Goal: Transaction & Acquisition: Book appointment/travel/reservation

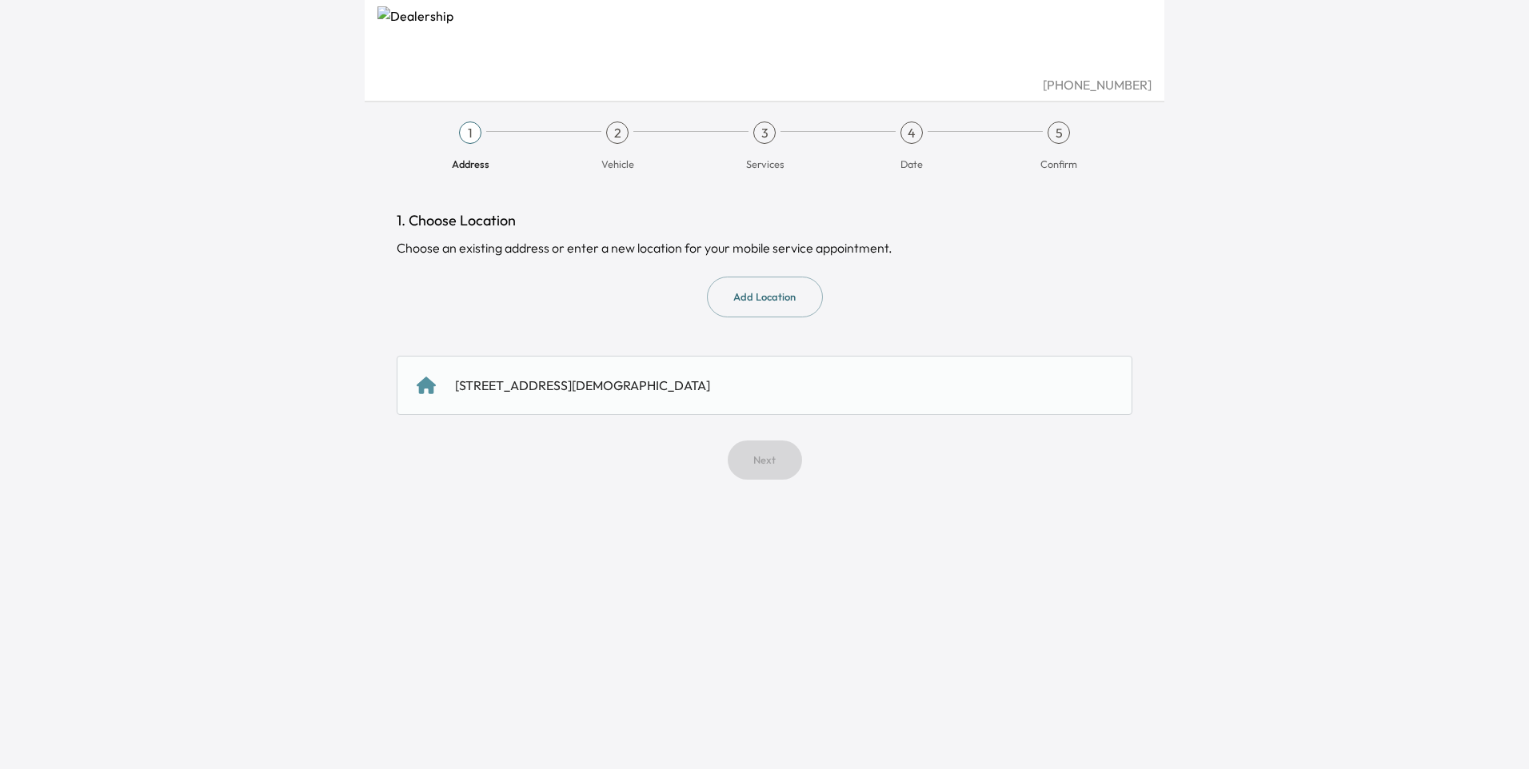
click at [601, 396] on div "[STREET_ADDRESS][DEMOGRAPHIC_DATA]" at bounding box center [765, 385] width 736 height 59
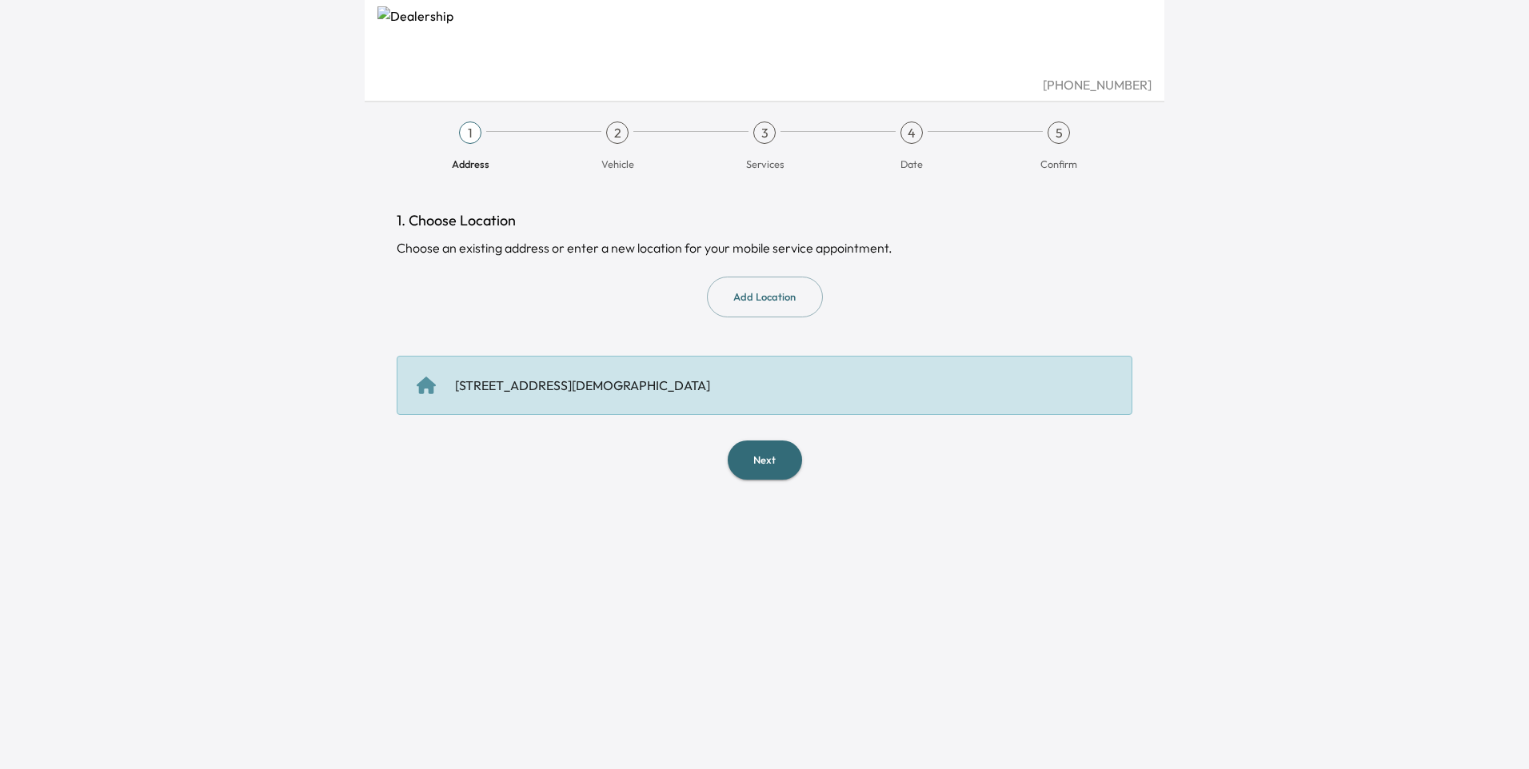
click at [770, 454] on button "Next" at bounding box center [765, 460] width 74 height 39
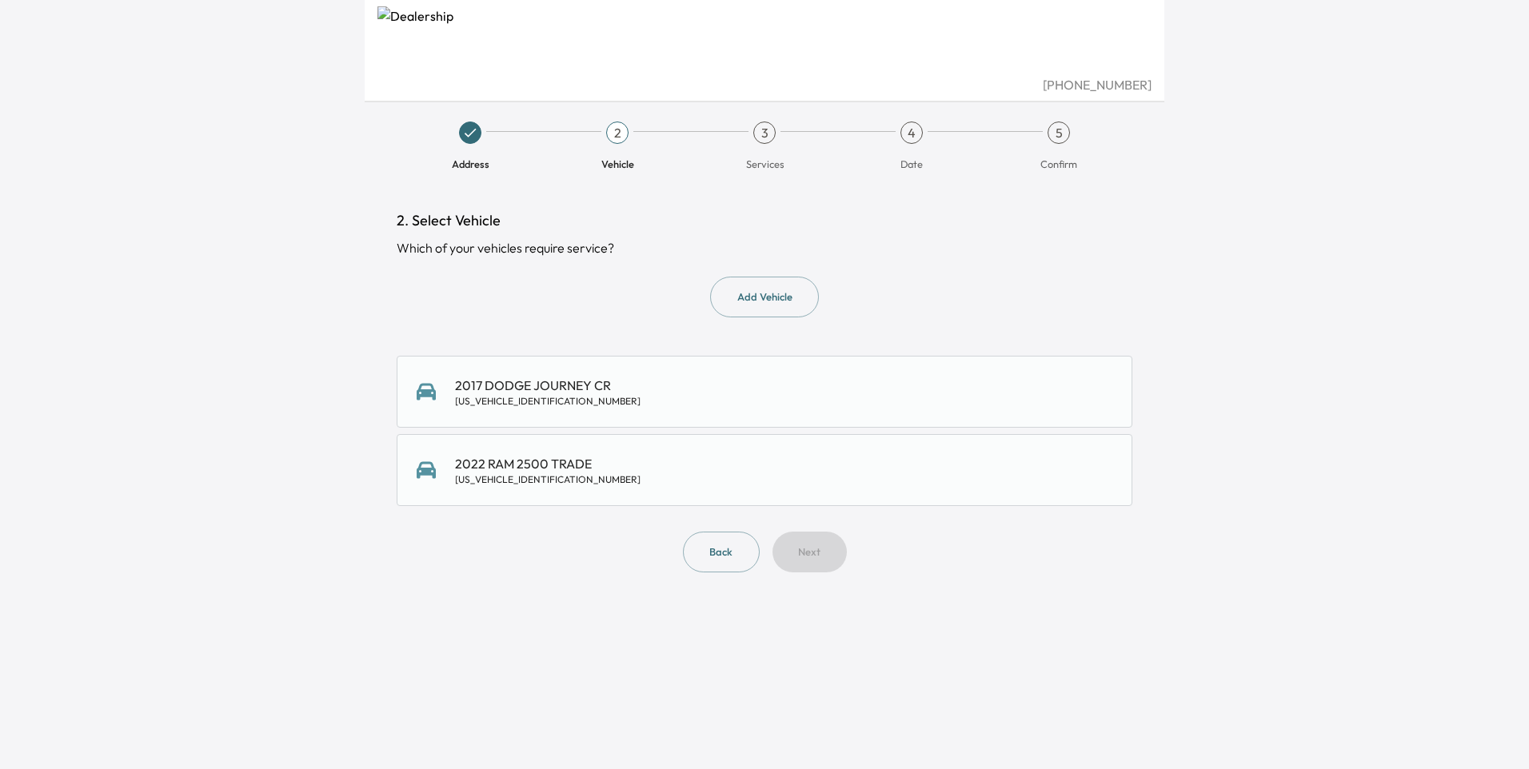
click at [572, 388] on div "2017 DODGE JOURNEY CR [US_VEHICLE_IDENTIFICATION_NUMBER]" at bounding box center [548, 392] width 186 height 32
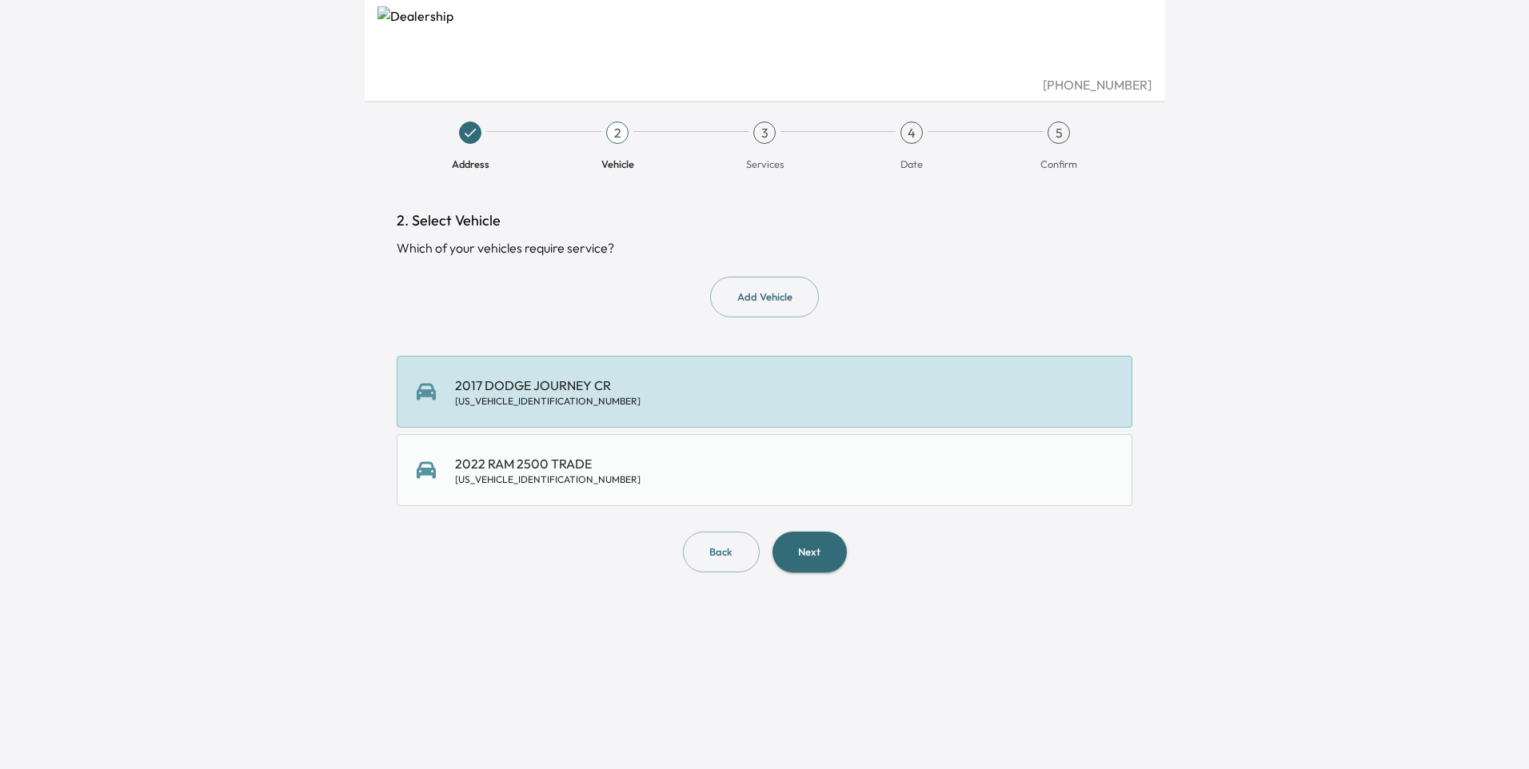
click at [813, 540] on button "Next" at bounding box center [810, 552] width 74 height 41
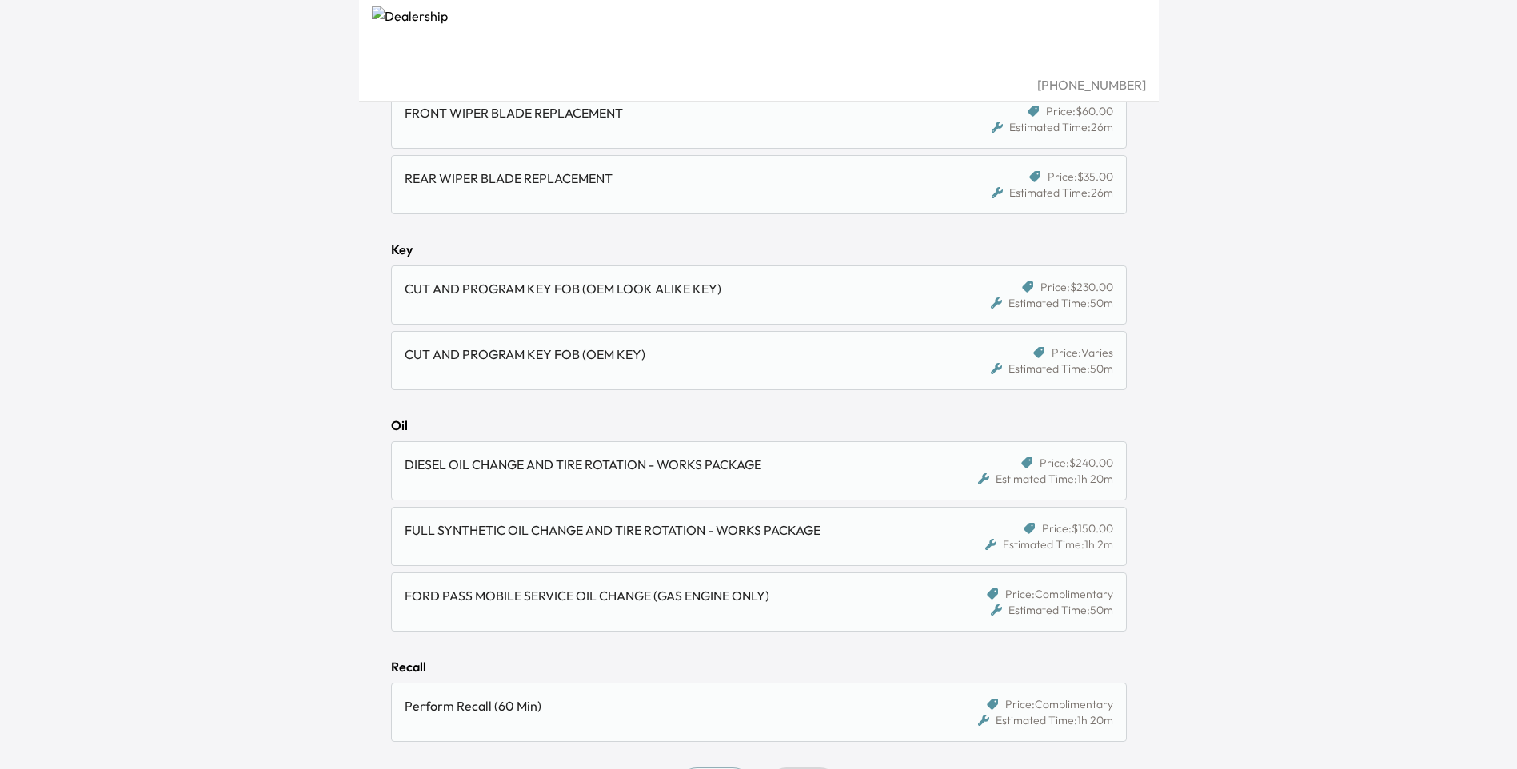
scroll to position [999, 0]
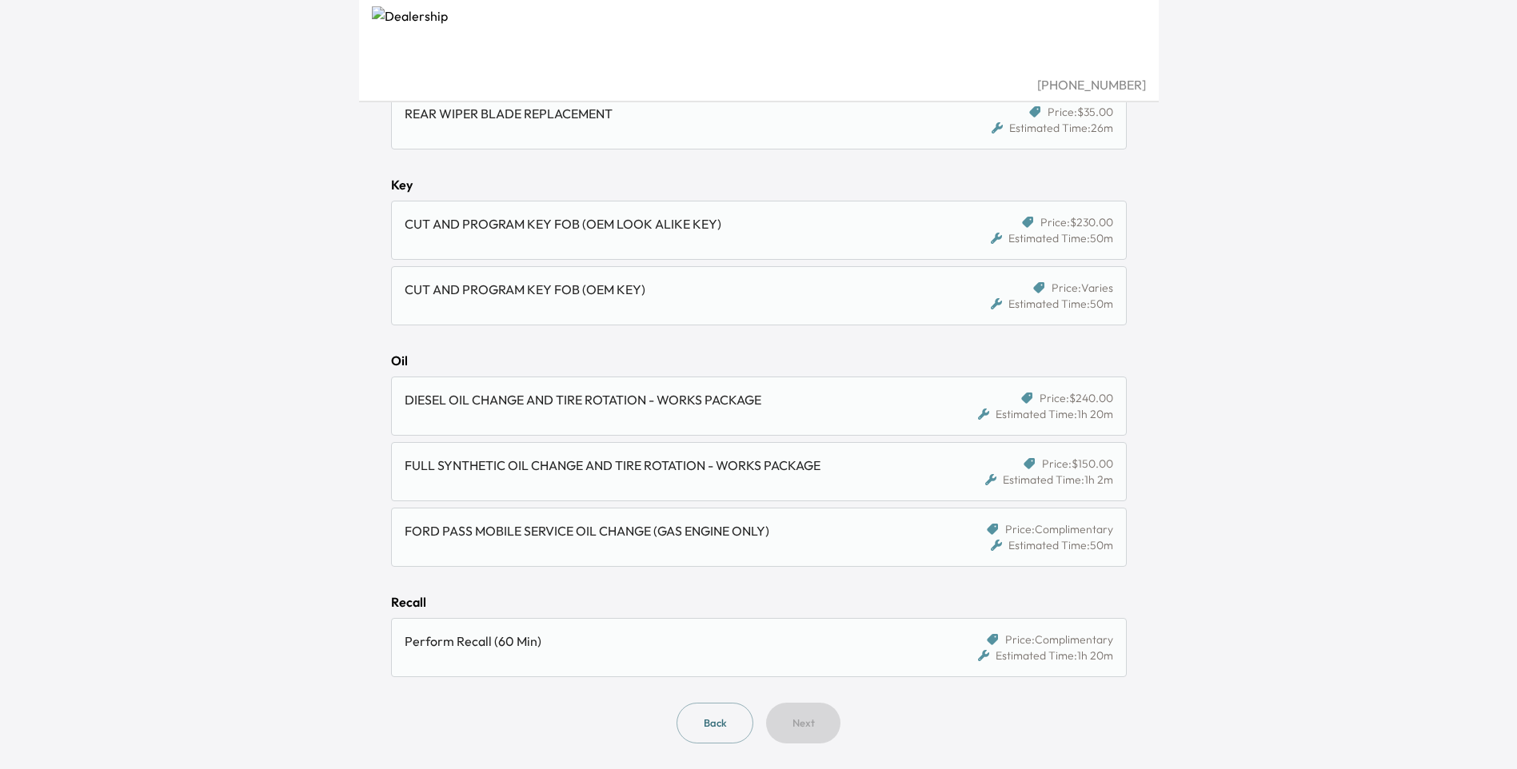
click at [668, 468] on div "FULL SYNTHETIC OIL CHANGE AND TIRE ROTATION - WORKS PACKAGE" at bounding box center [664, 465] width 519 height 19
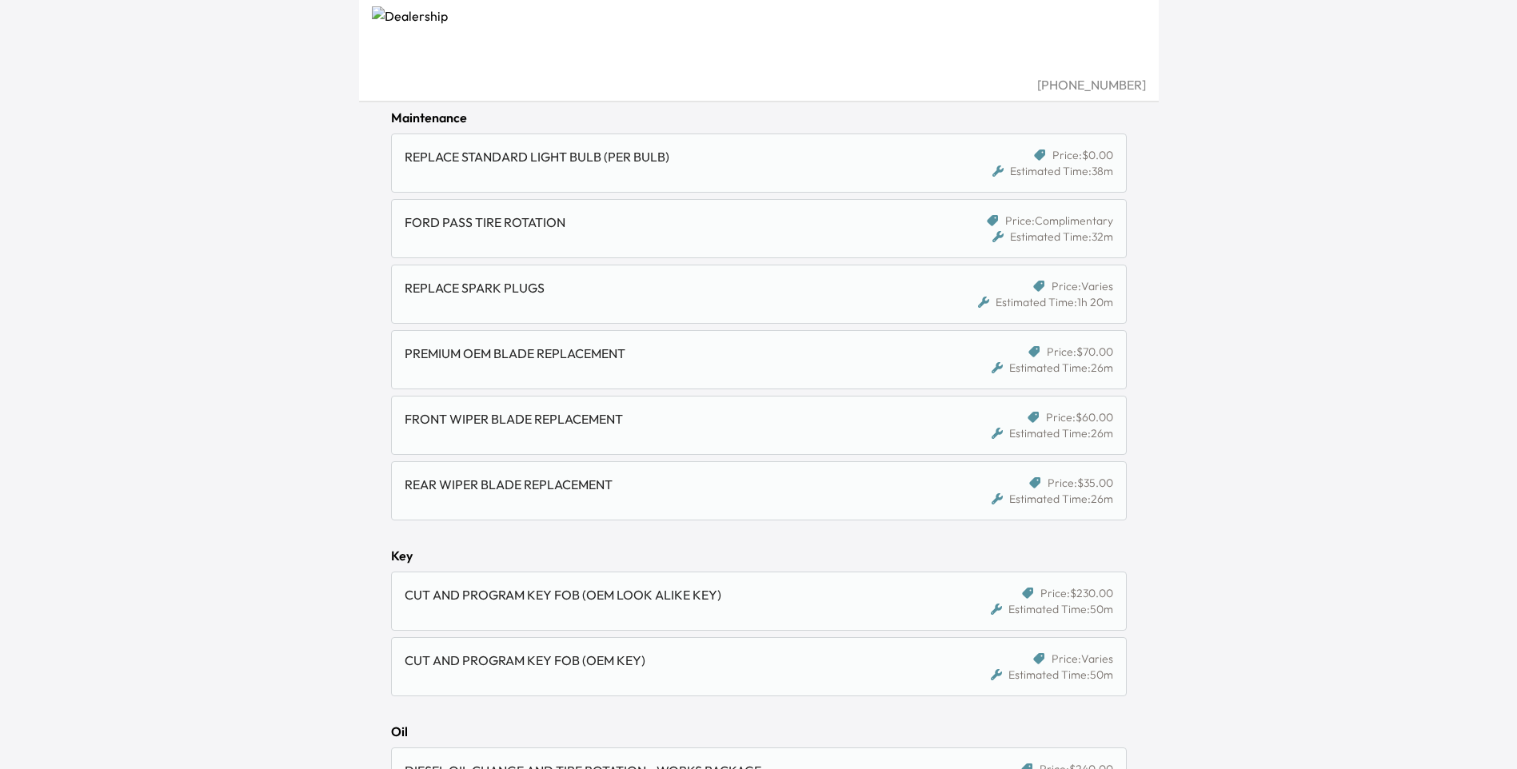
scroll to position [599, 0]
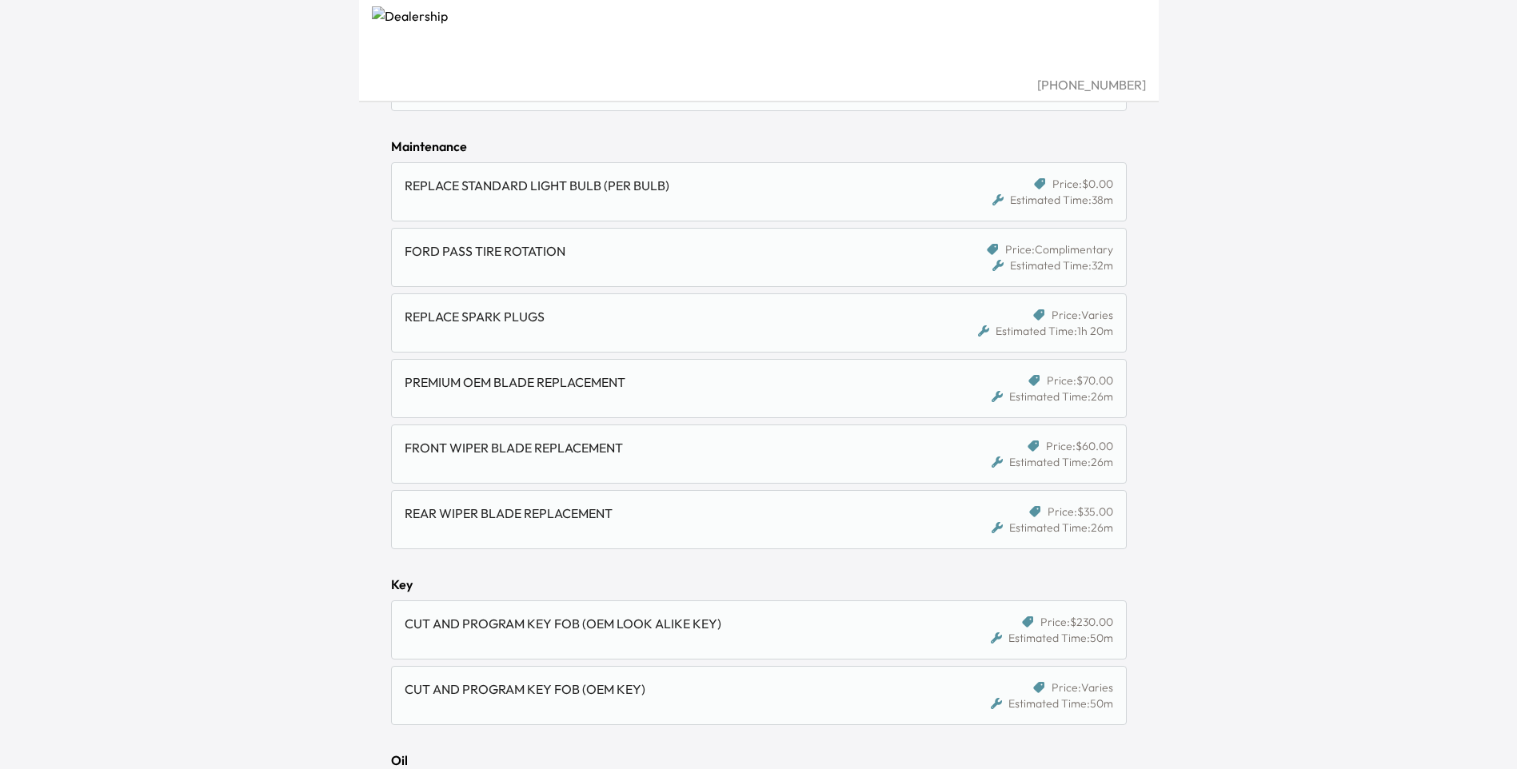
click at [791, 448] on div "FRONT WIPER BLADE REPLACEMENT" at bounding box center [664, 447] width 519 height 19
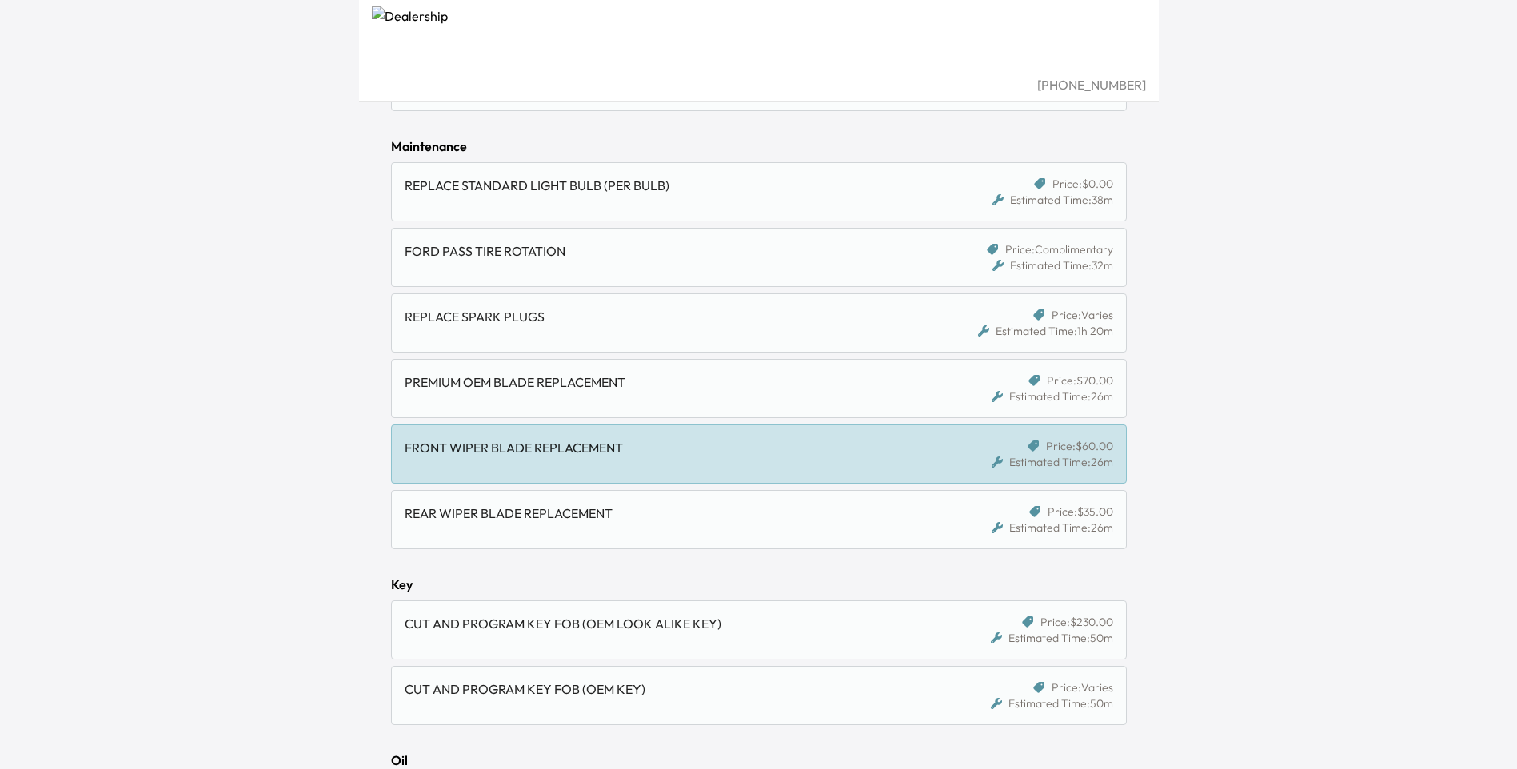
click at [781, 507] on div "REAR WIPER BLADE REPLACEMENT" at bounding box center [664, 513] width 519 height 19
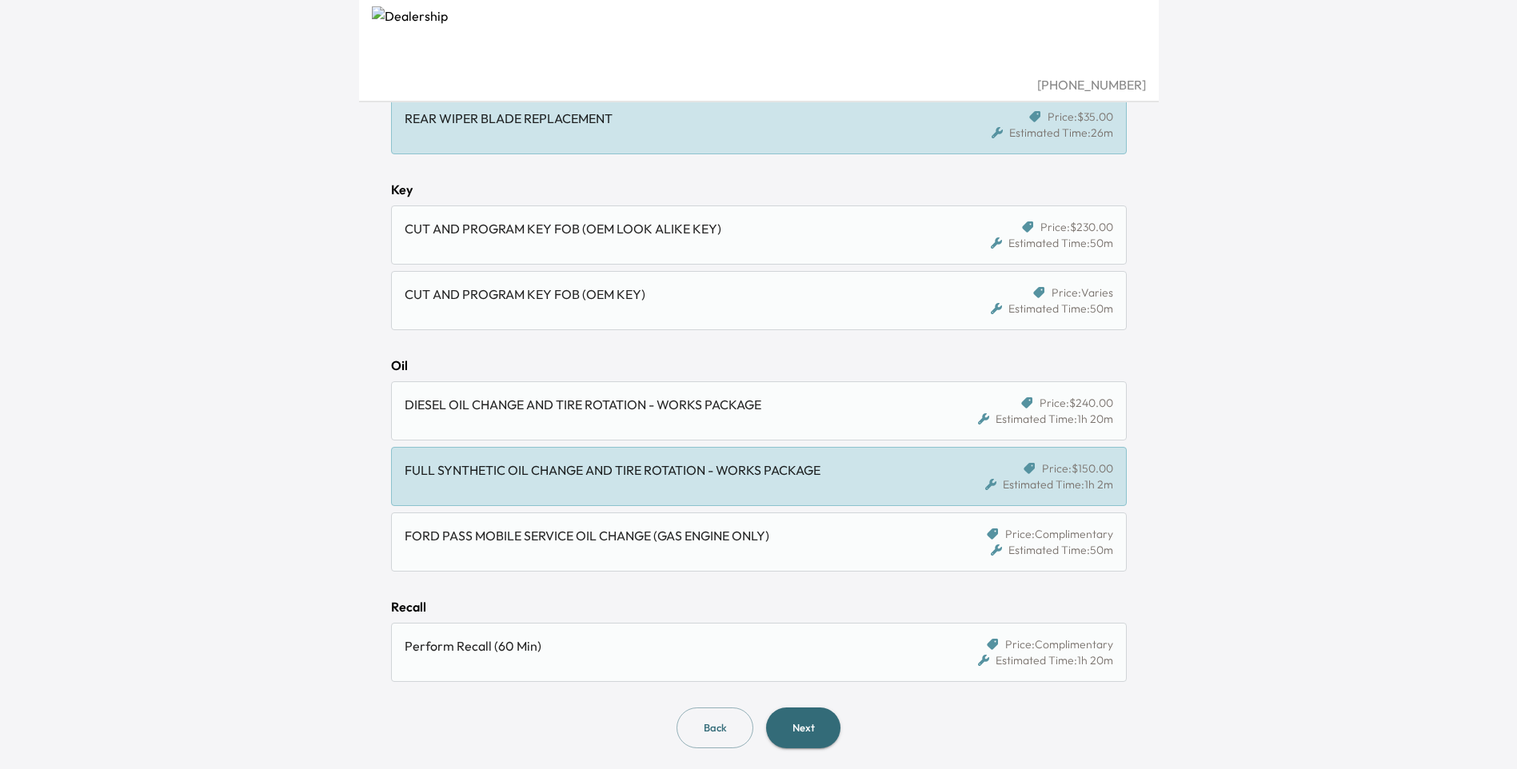
scroll to position [999, 0]
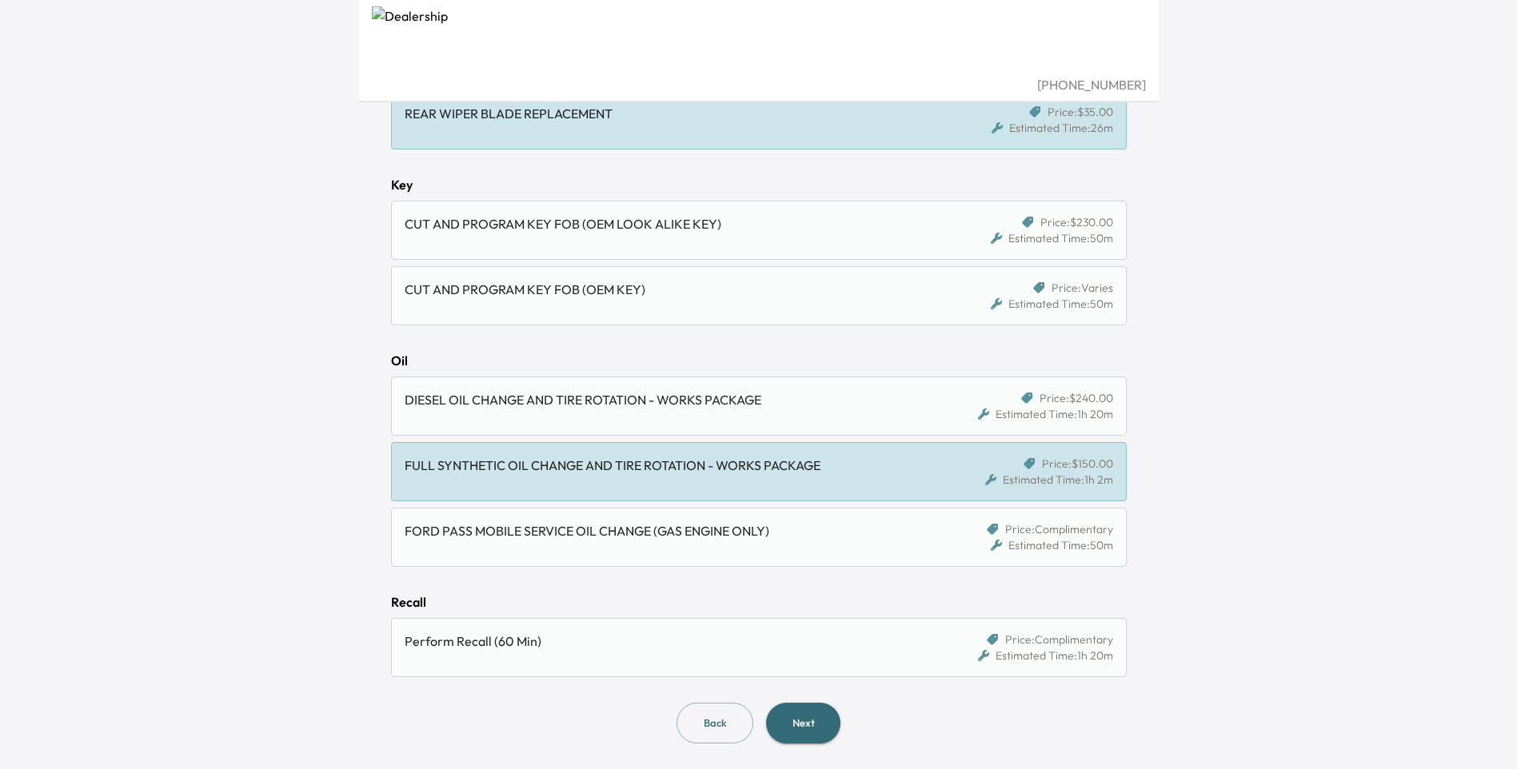
click at [817, 714] on button "Next" at bounding box center [803, 723] width 74 height 41
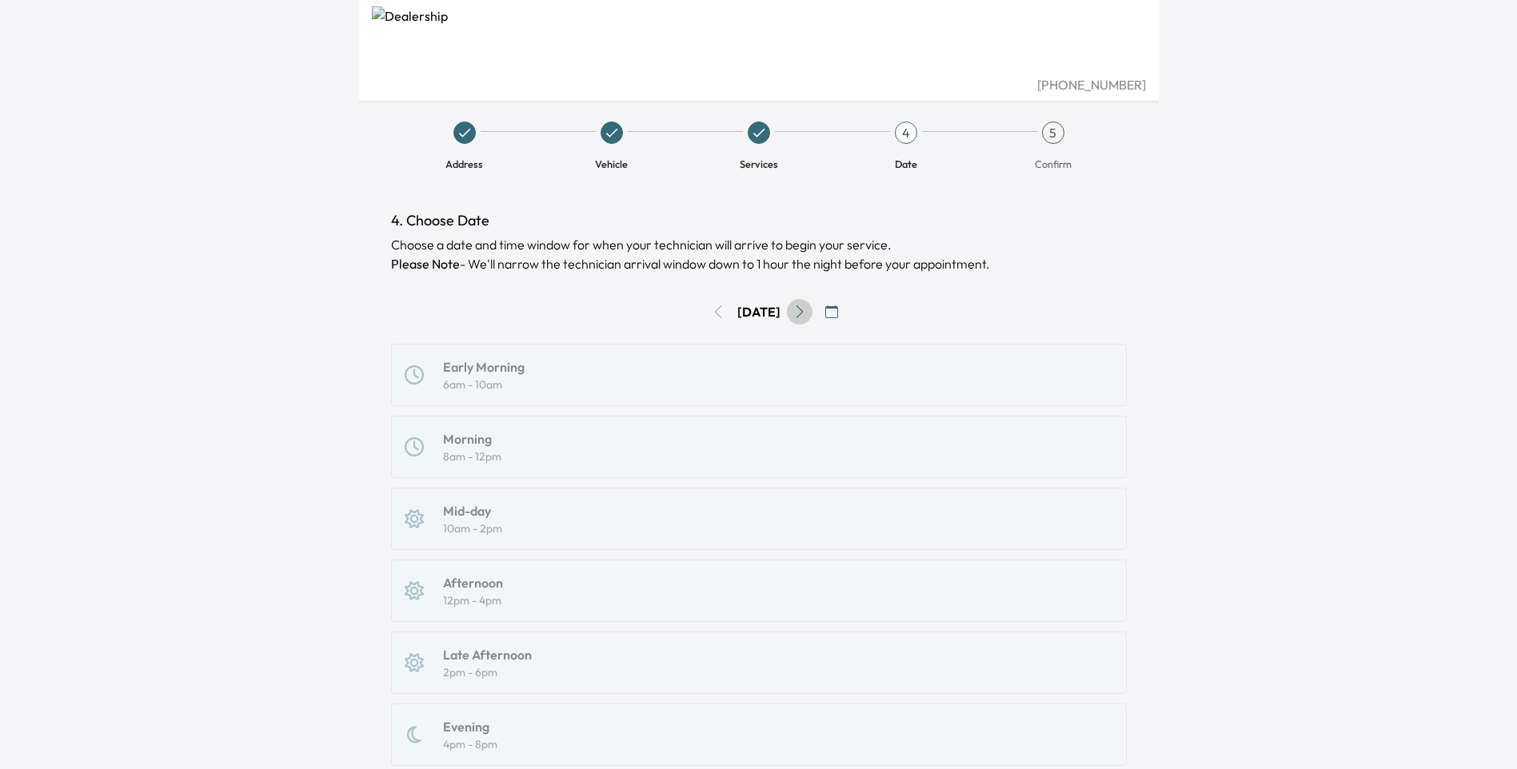
click at [806, 315] on icon "Go to next day" at bounding box center [799, 312] width 13 height 13
click at [806, 311] on icon "Go to next day" at bounding box center [799, 312] width 13 height 13
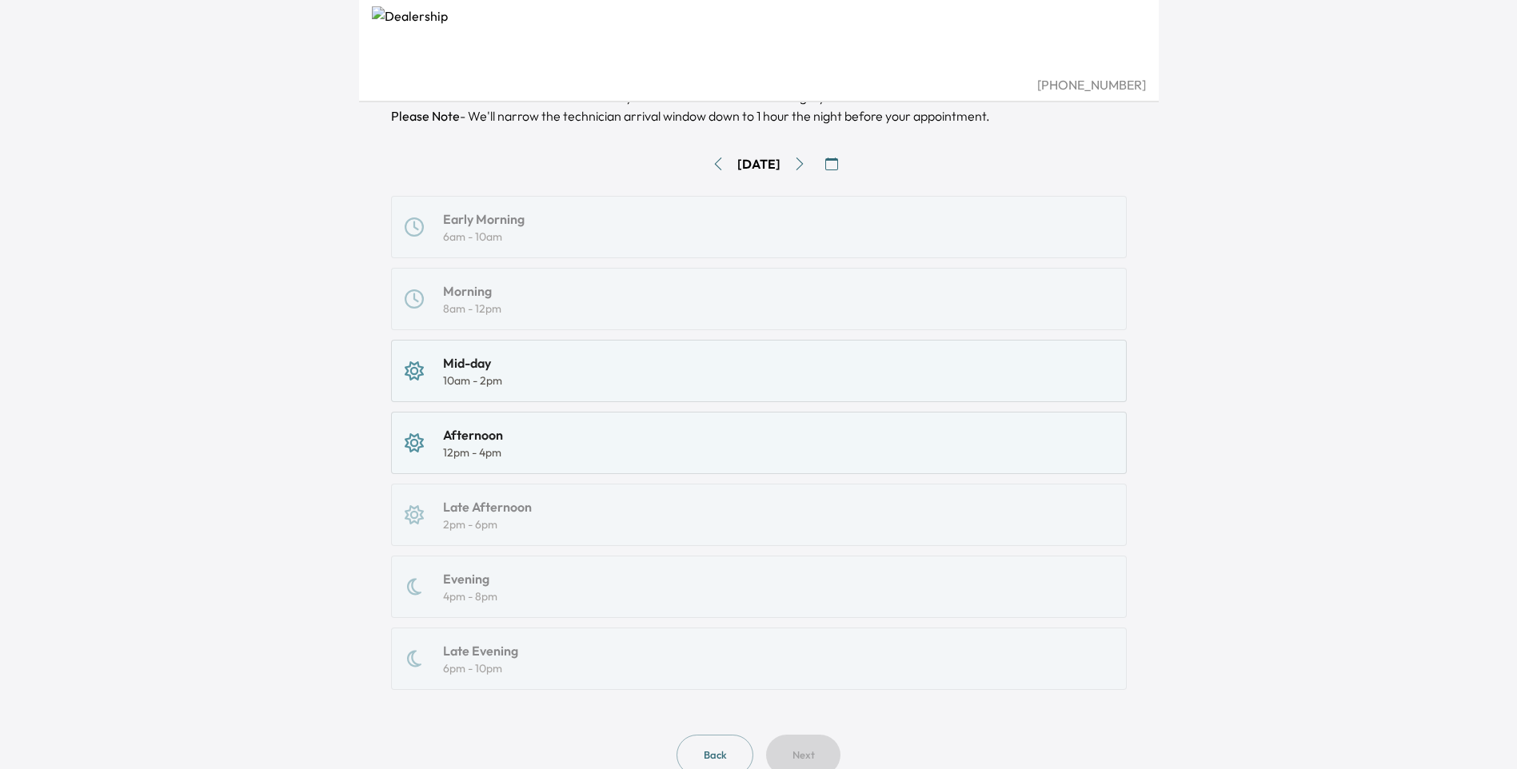
scroll to position [160, 0]
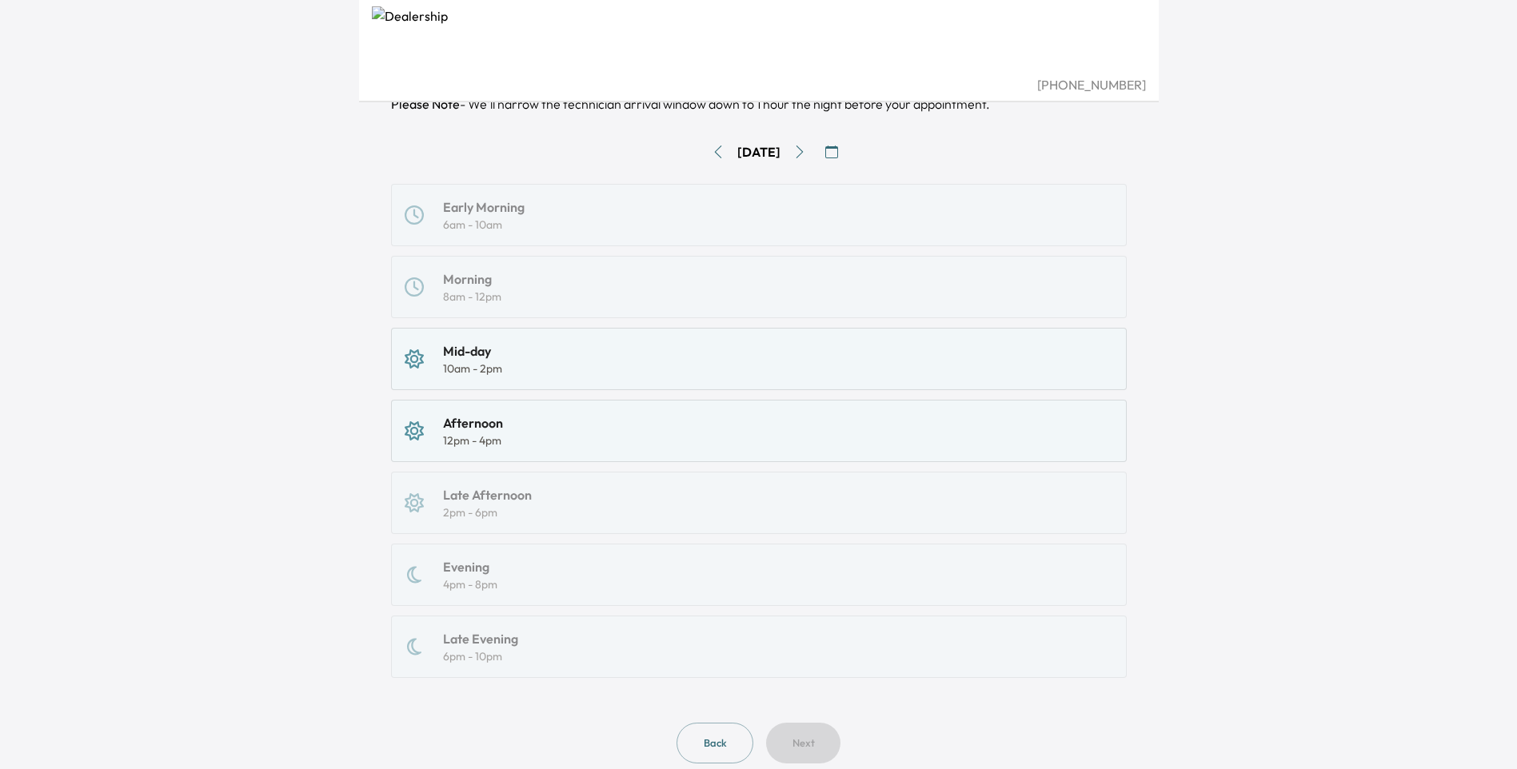
click at [473, 359] on div "Mid-day" at bounding box center [472, 351] width 59 height 19
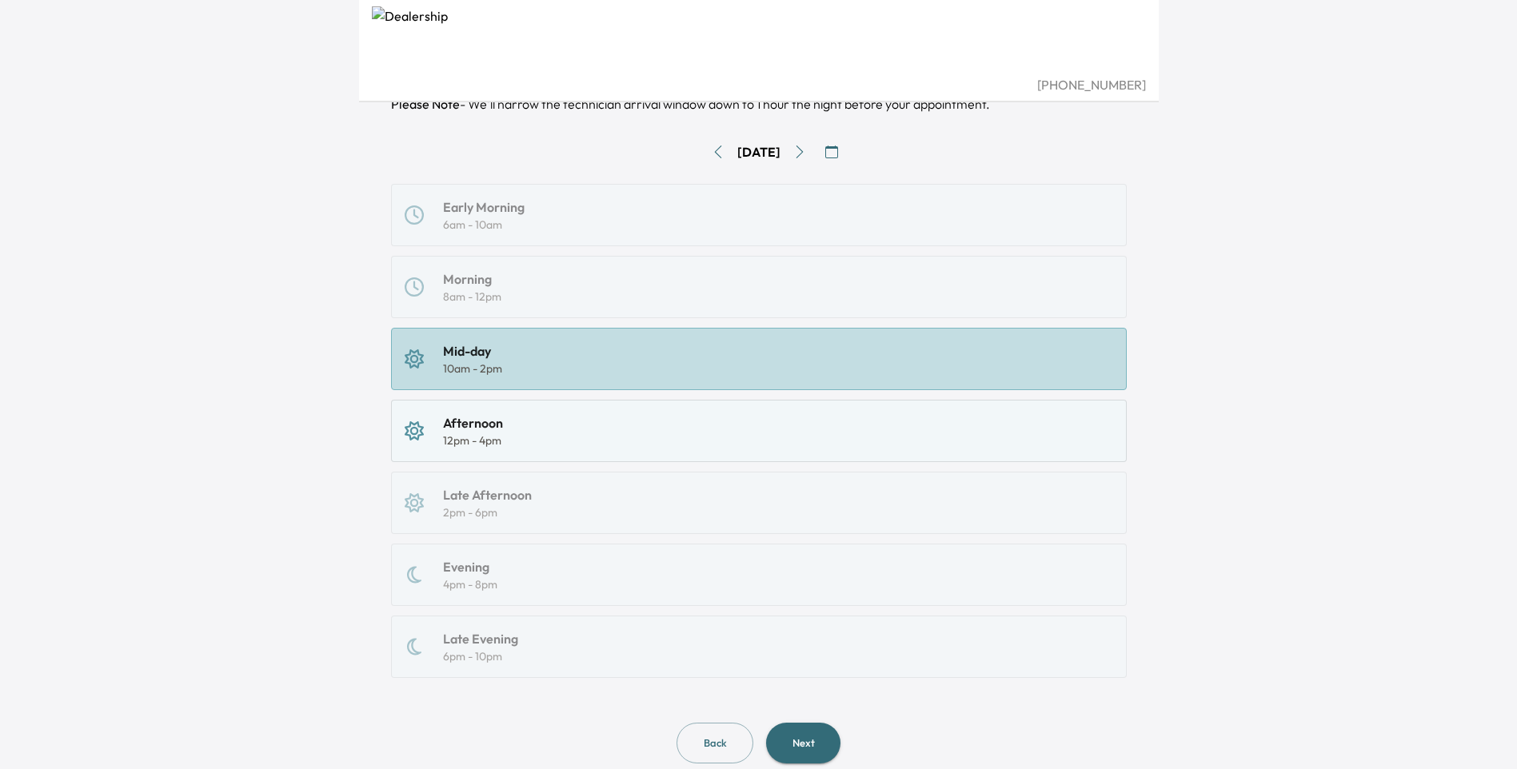
click at [804, 753] on button "Next" at bounding box center [803, 743] width 74 height 41
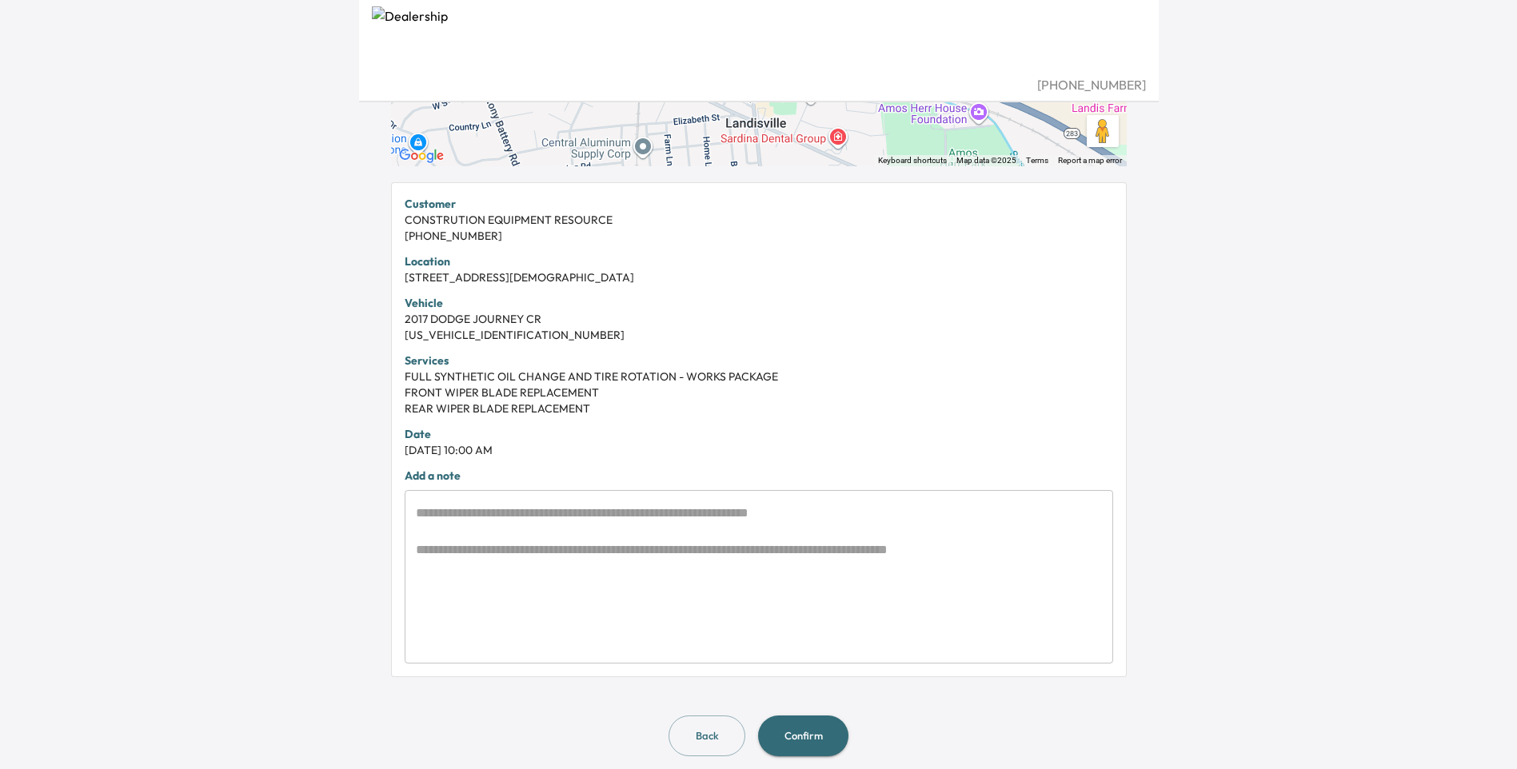
scroll to position [277, 0]
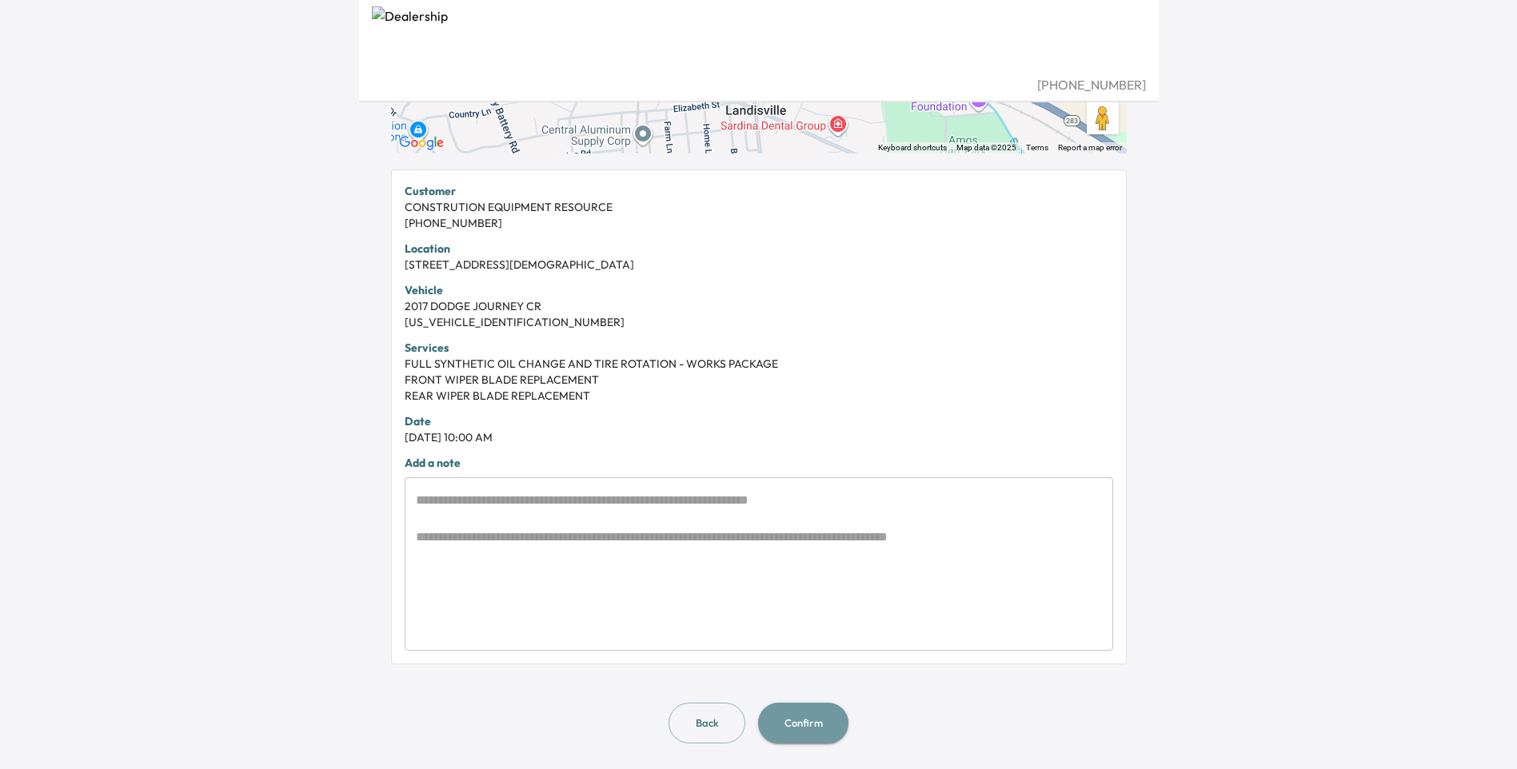
click at [799, 721] on button "Confirm" at bounding box center [803, 723] width 90 height 41
